Goal: Transaction & Acquisition: Book appointment/travel/reservation

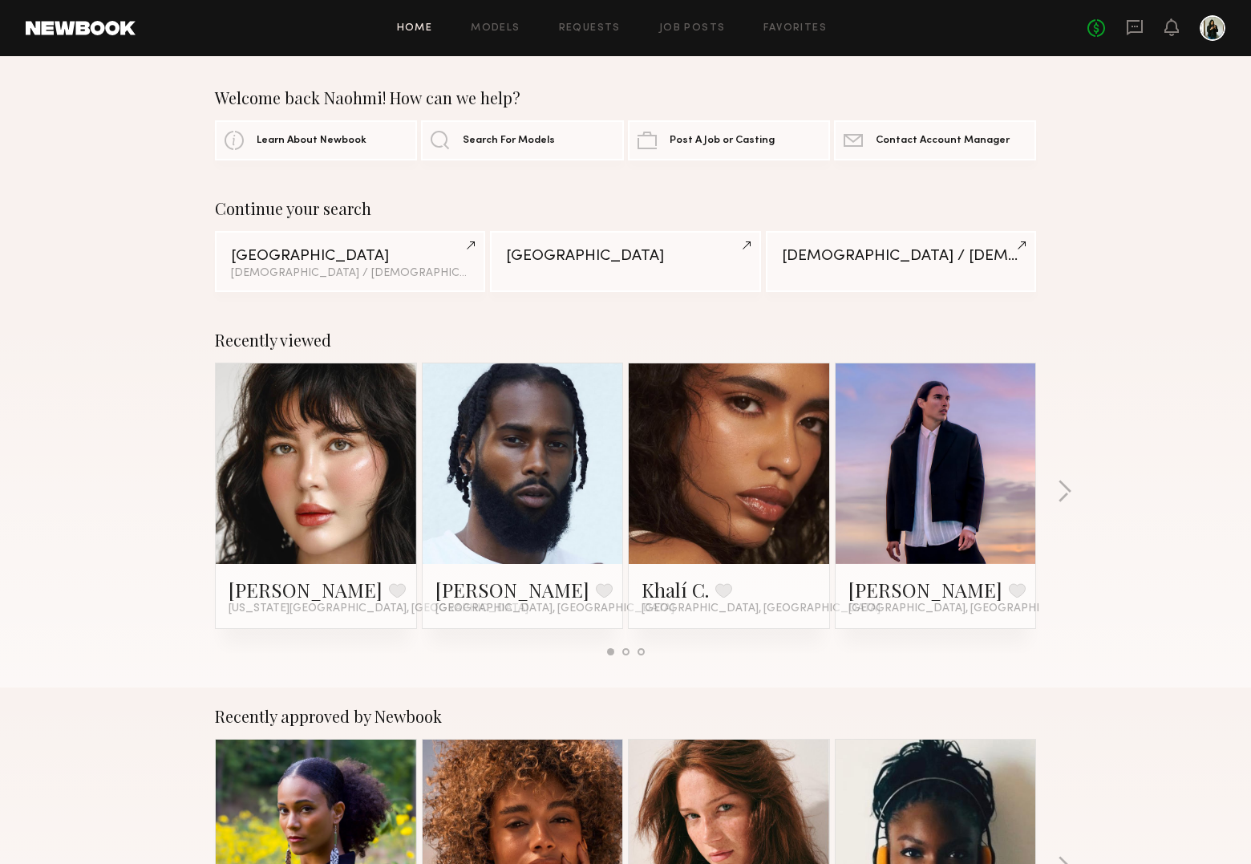
click at [1214, 22] on div at bounding box center [1213, 28] width 26 height 26
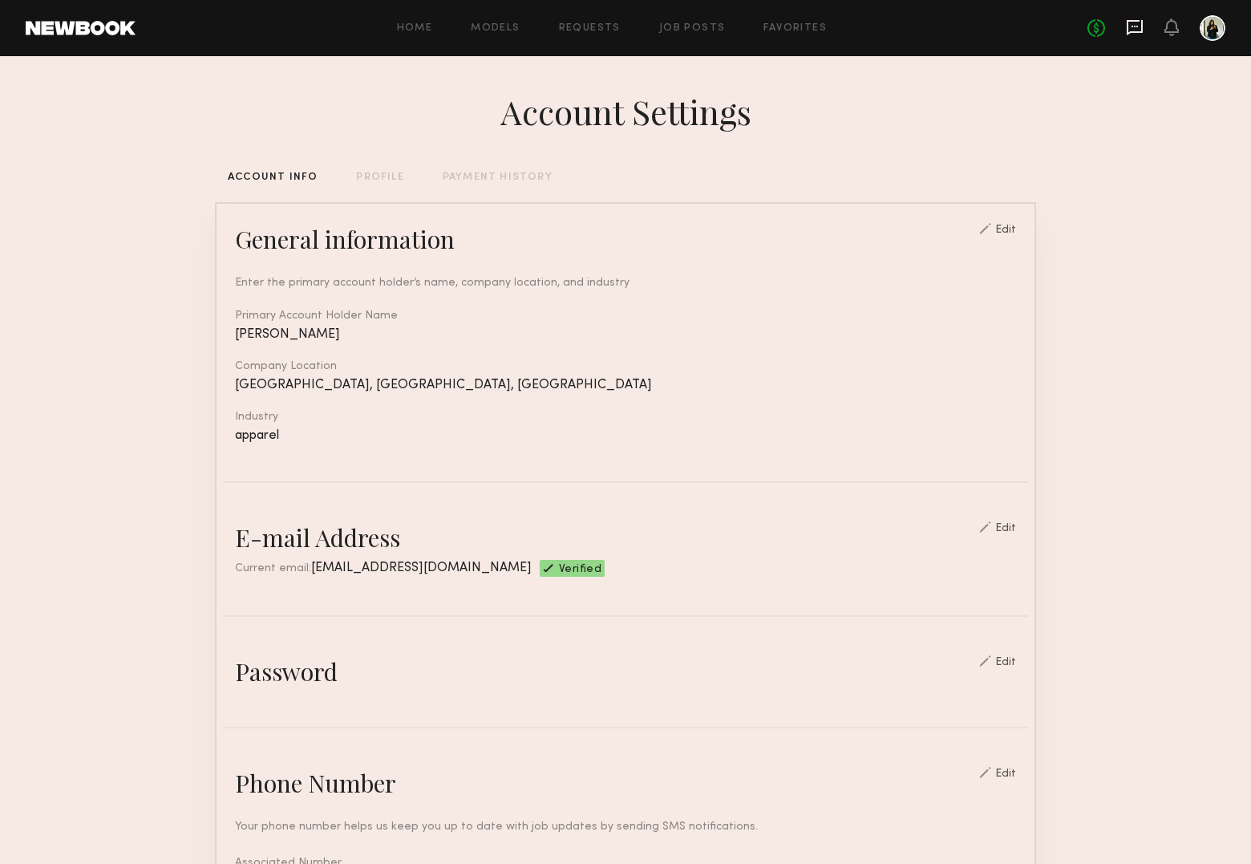
click at [1127, 29] on icon at bounding box center [1135, 27] width 16 height 15
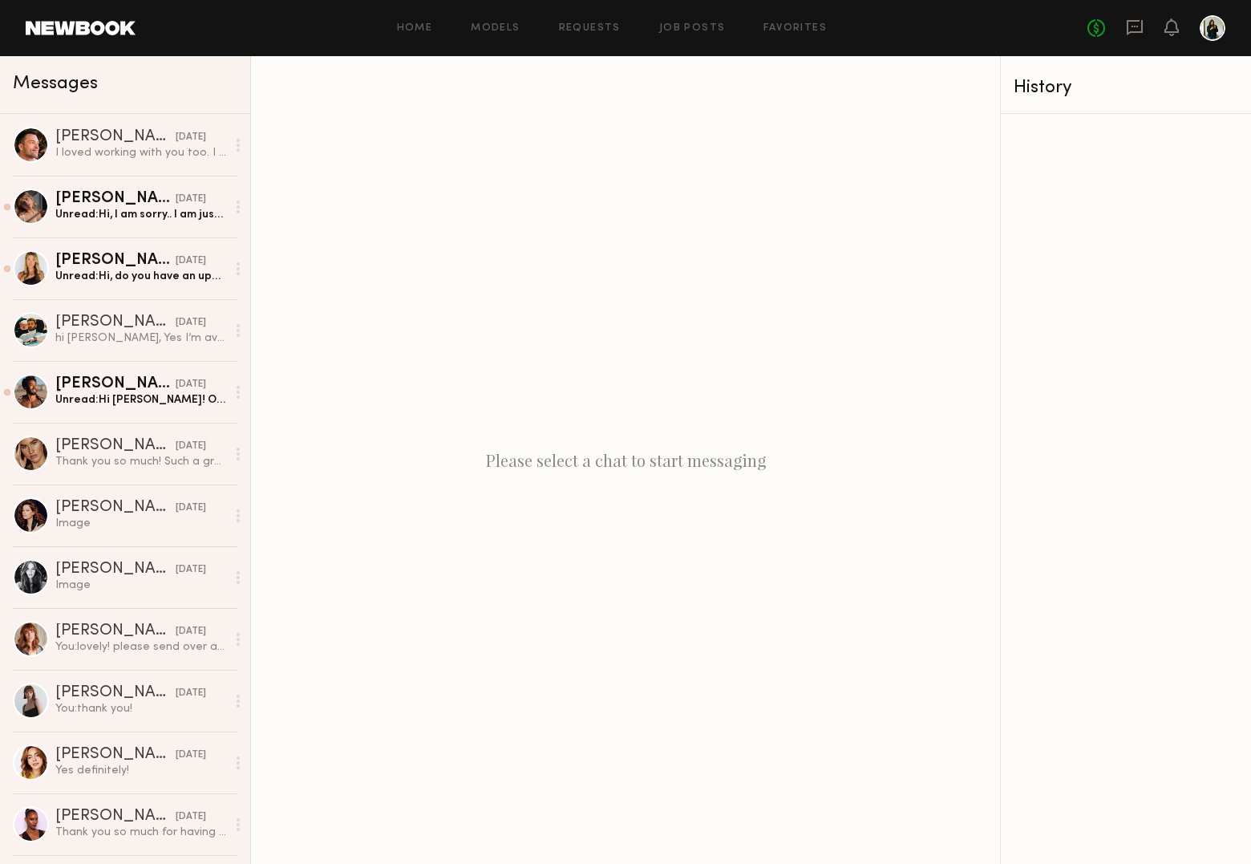
click at [1211, 36] on div at bounding box center [1213, 28] width 26 height 26
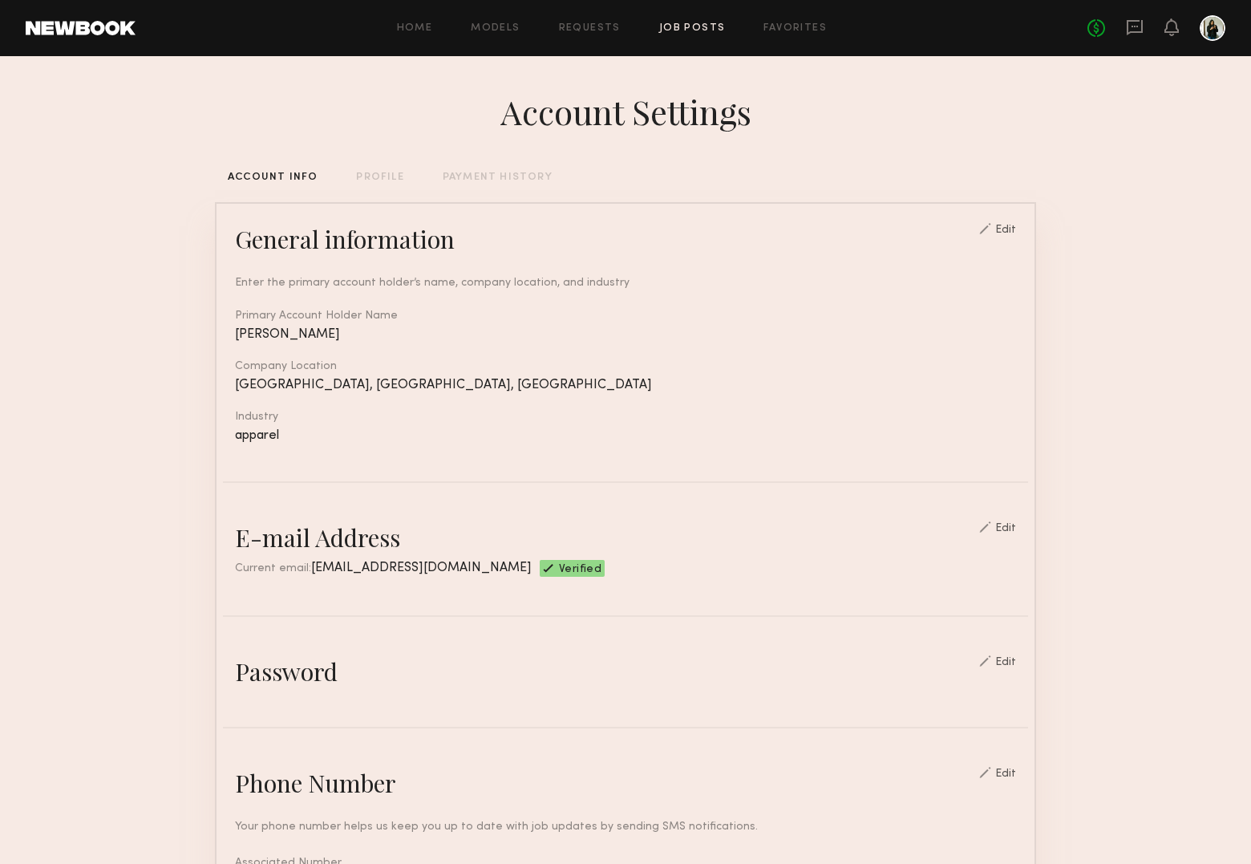
click at [665, 26] on link "Job Posts" at bounding box center [692, 28] width 67 height 10
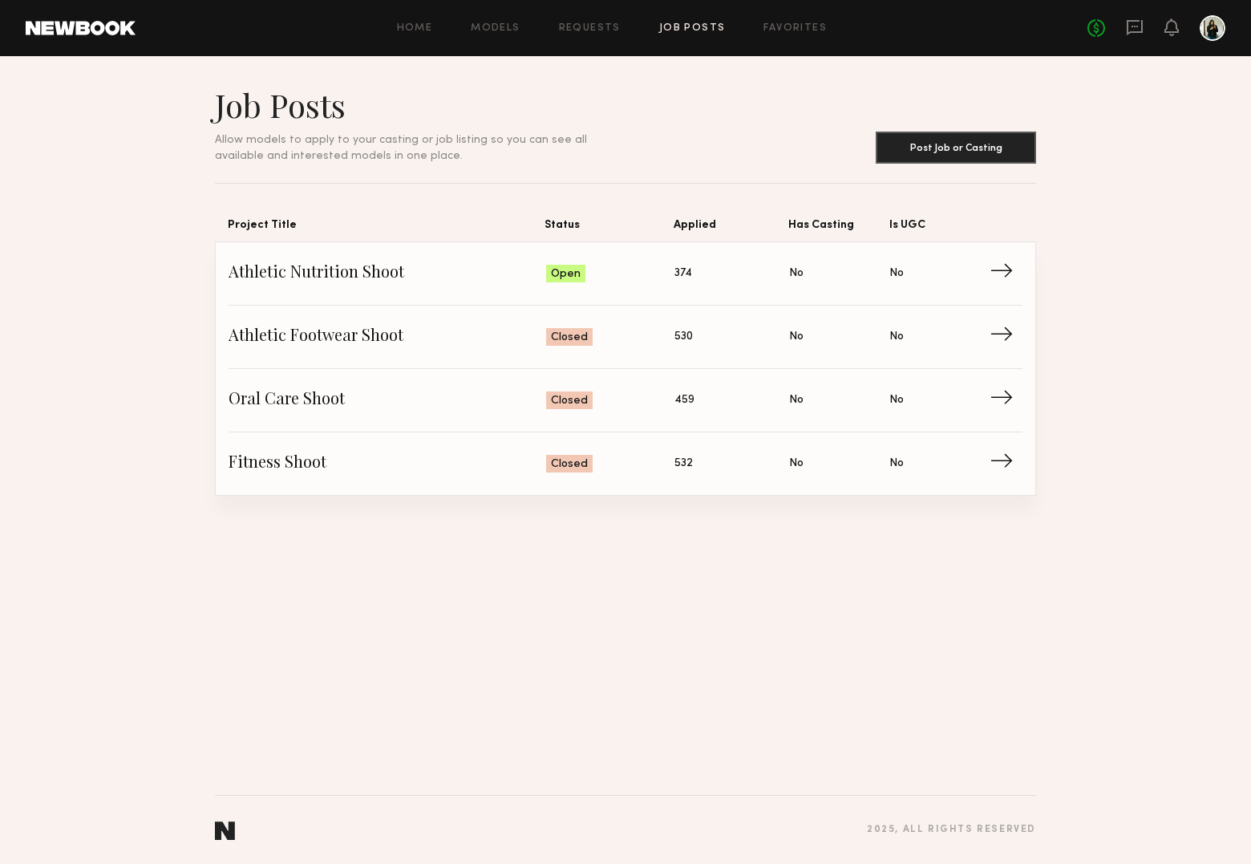
click at [586, 17] on div "Home Models Requests Job Posts Favorites Sign Out No fees up to $5,000" at bounding box center [681, 28] width 1090 height 26
click at [987, 278] on span "Is UGC: No" at bounding box center [940, 274] width 100 height 24
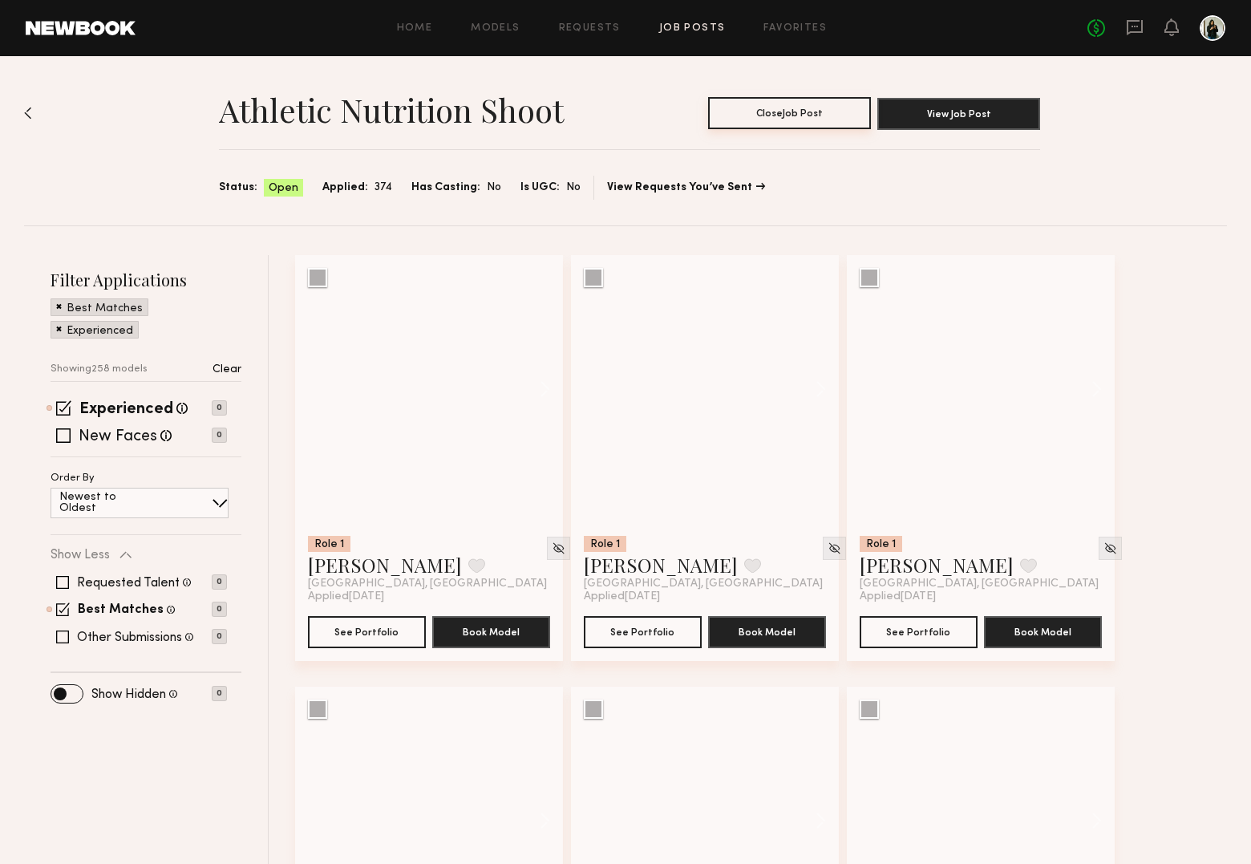
click at [826, 103] on button "Close Job Post" at bounding box center [789, 113] width 163 height 32
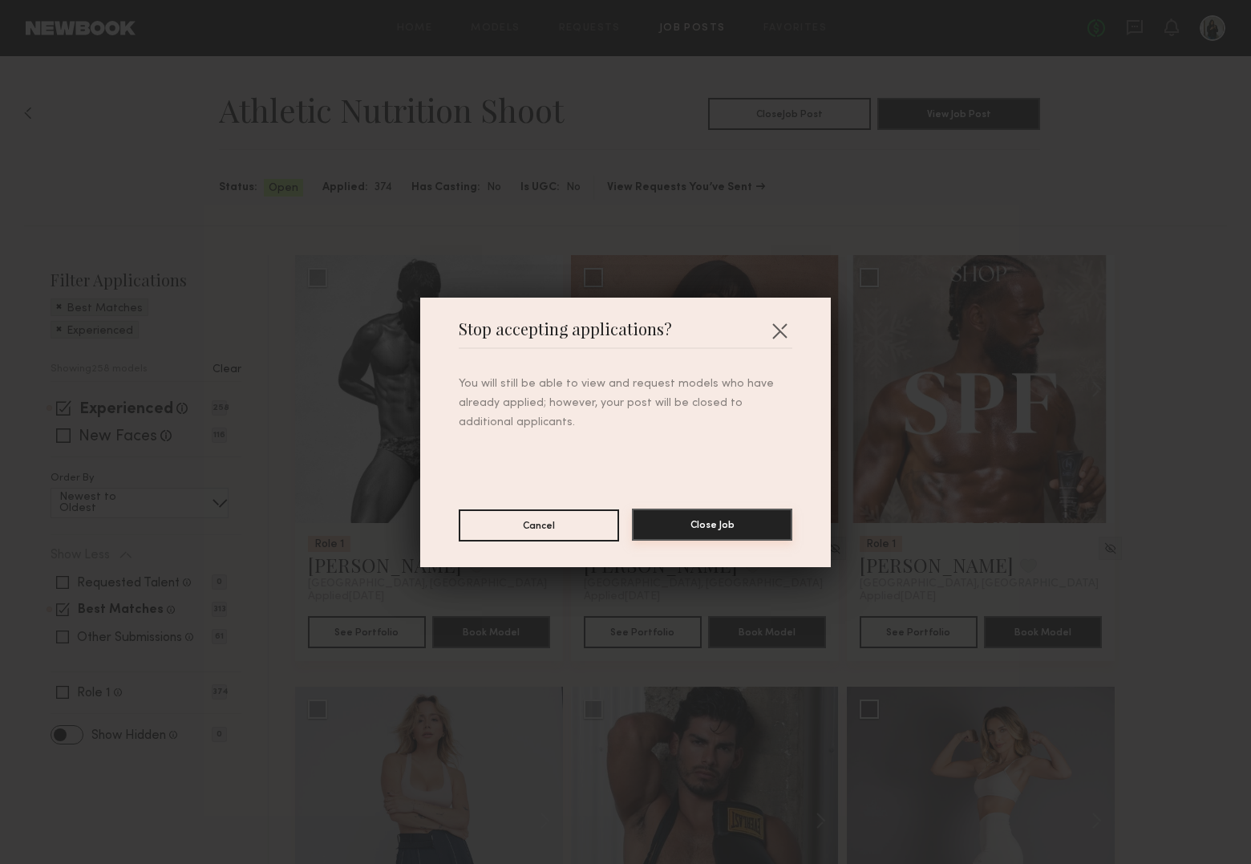
click at [712, 526] on button "Close Job" at bounding box center [712, 525] width 160 height 32
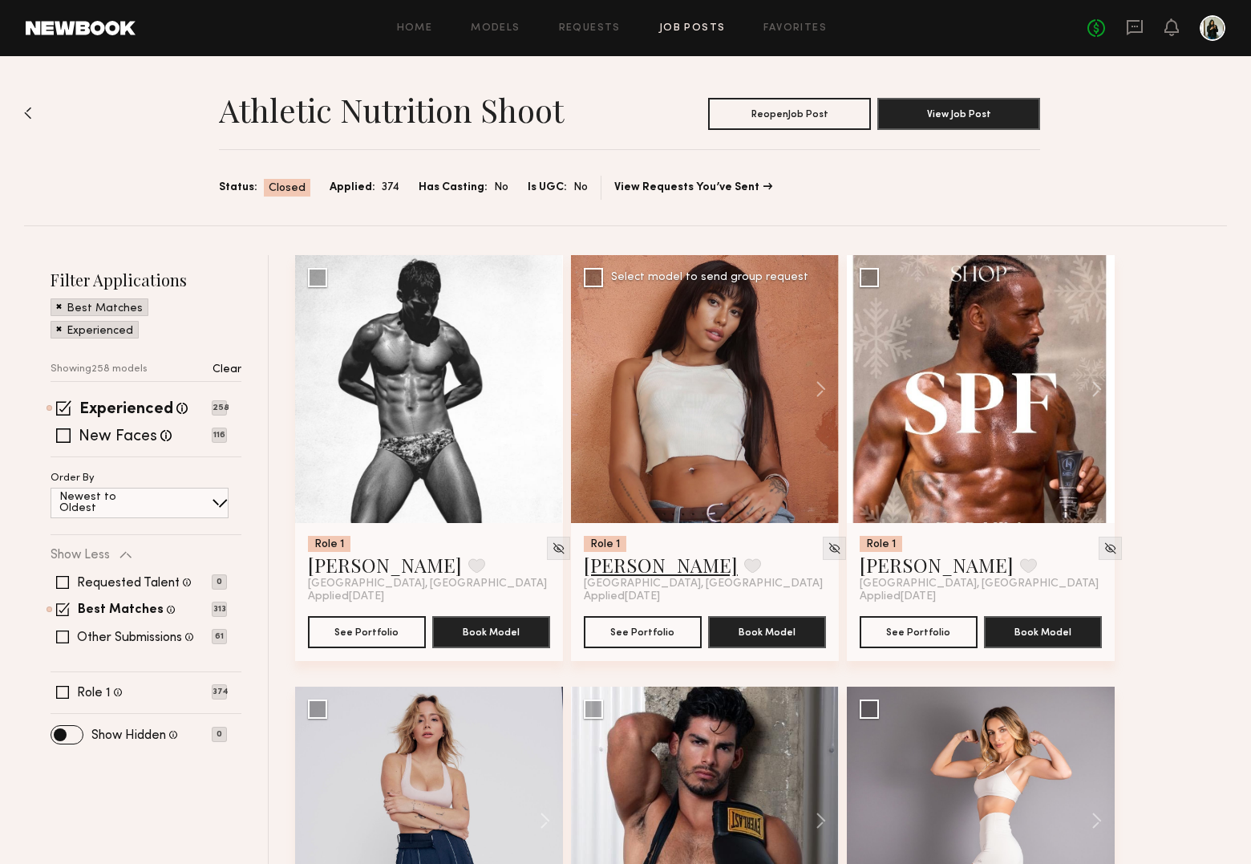
click at [624, 570] on link "[PERSON_NAME]" at bounding box center [661, 565] width 154 height 26
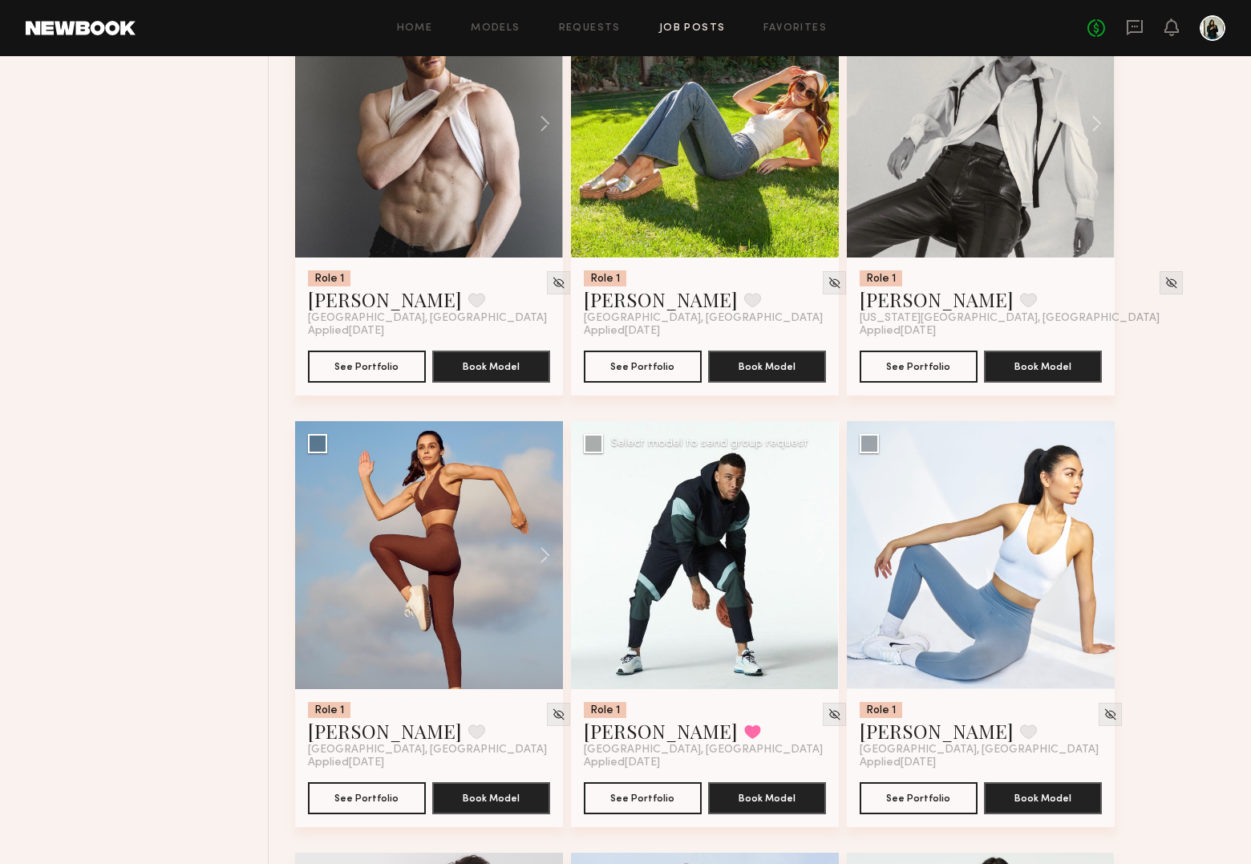
scroll to position [3717, 0]
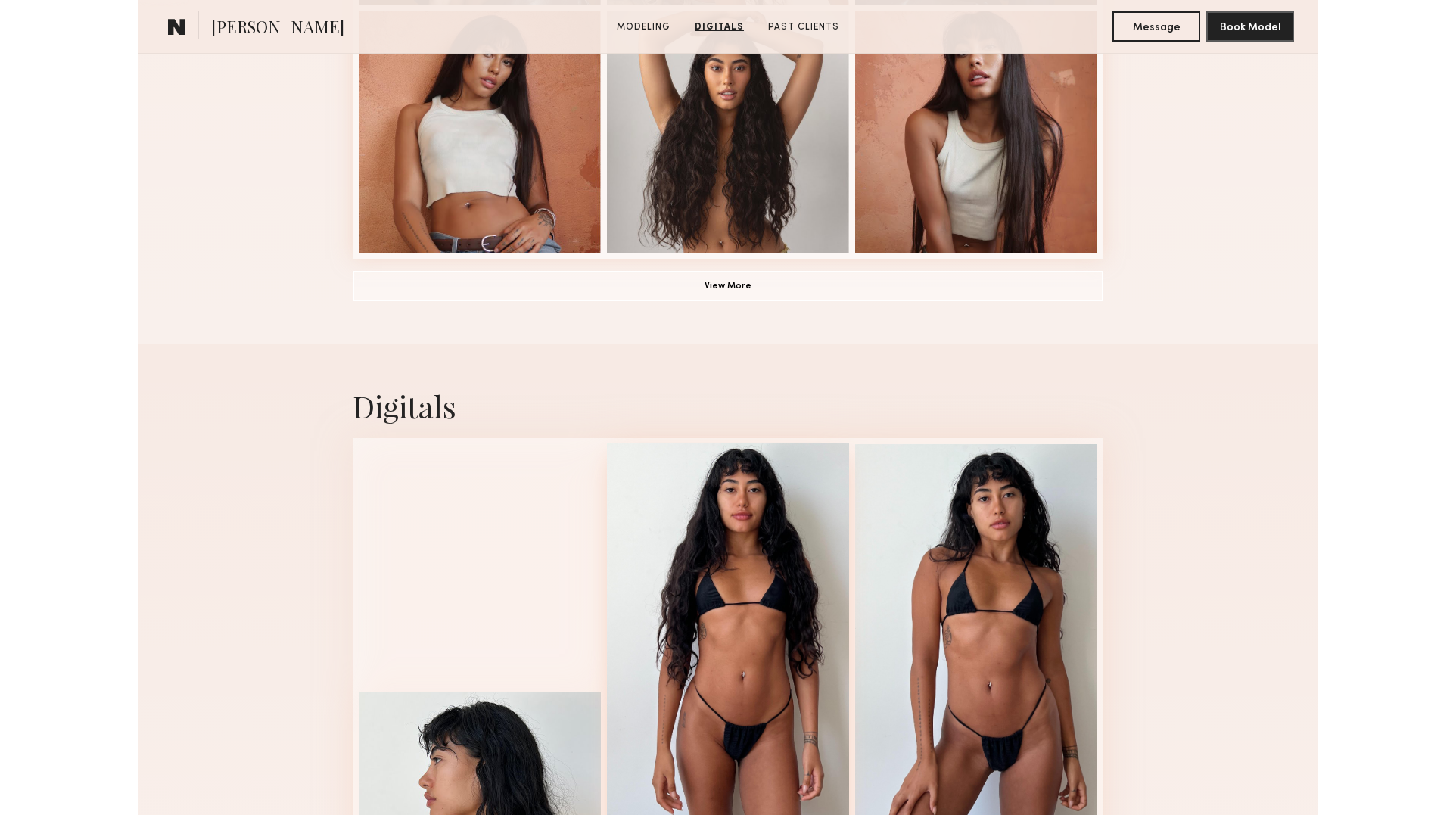
scroll to position [1084, 0]
